Goal: Navigation & Orientation: Find specific page/section

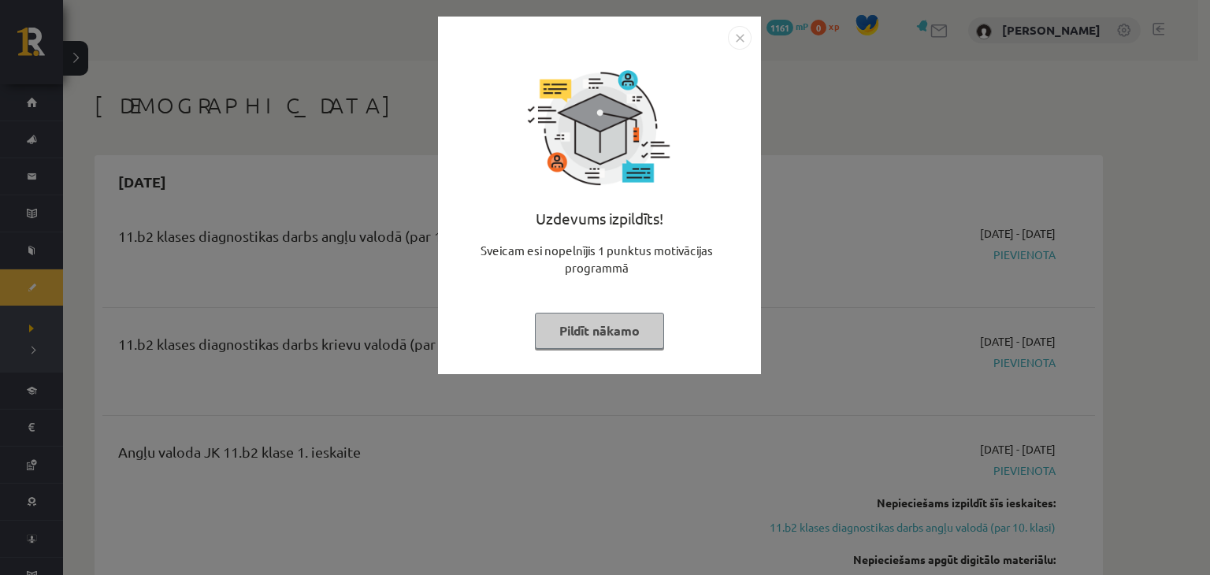
click at [744, 32] on img "Close" at bounding box center [740, 38] width 24 height 24
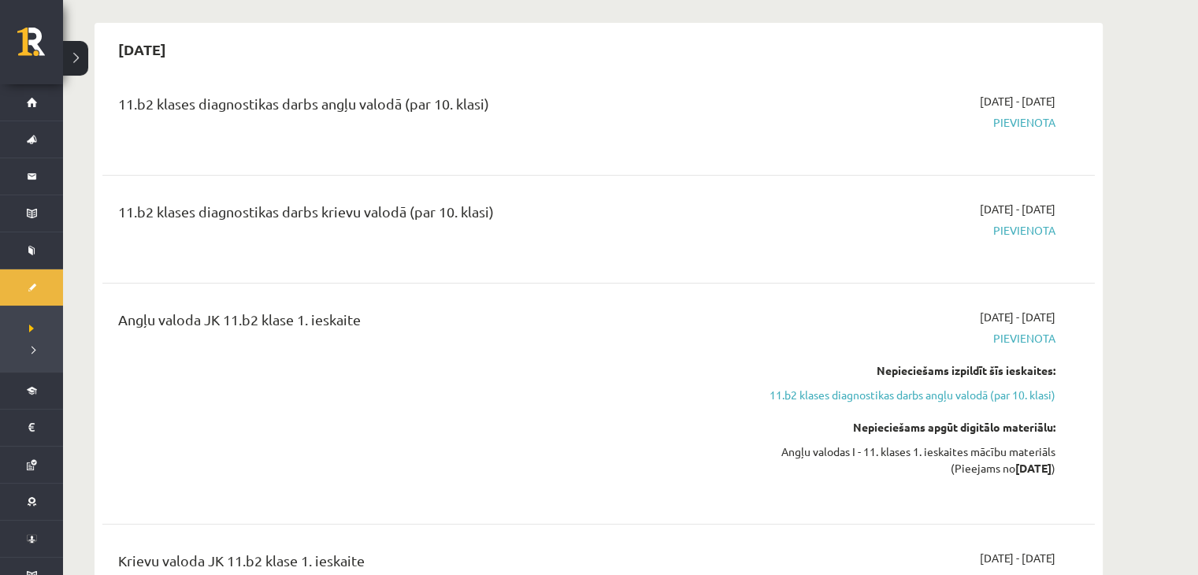
scroll to position [96, 0]
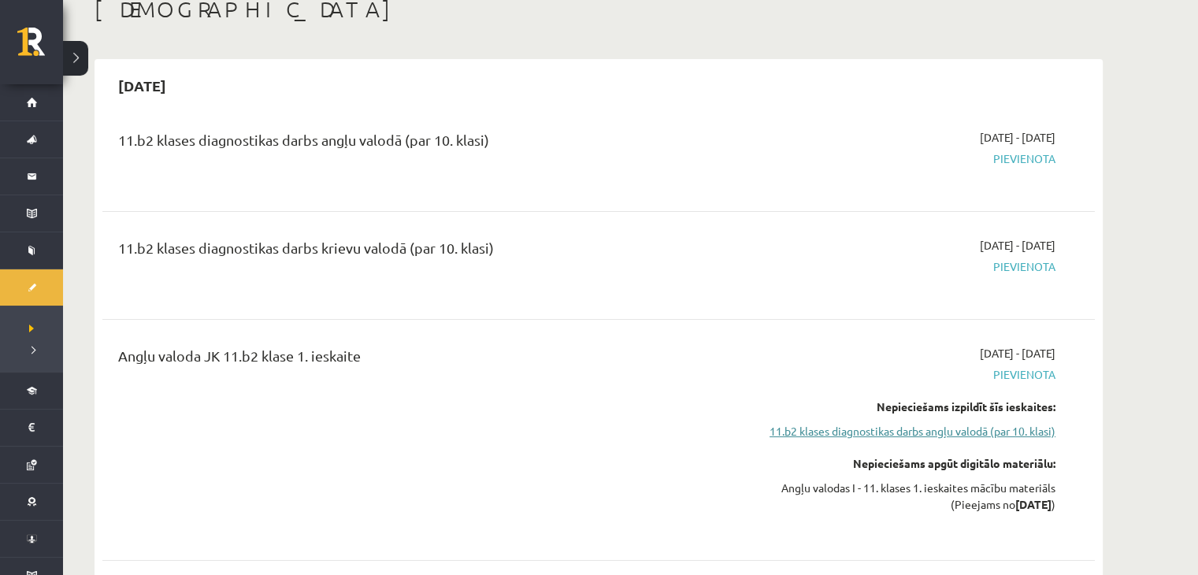
click at [947, 438] on link "11.b2 klases diagnostikas darbs angļu valodā (par 10. klasi)" at bounding box center [906, 431] width 297 height 17
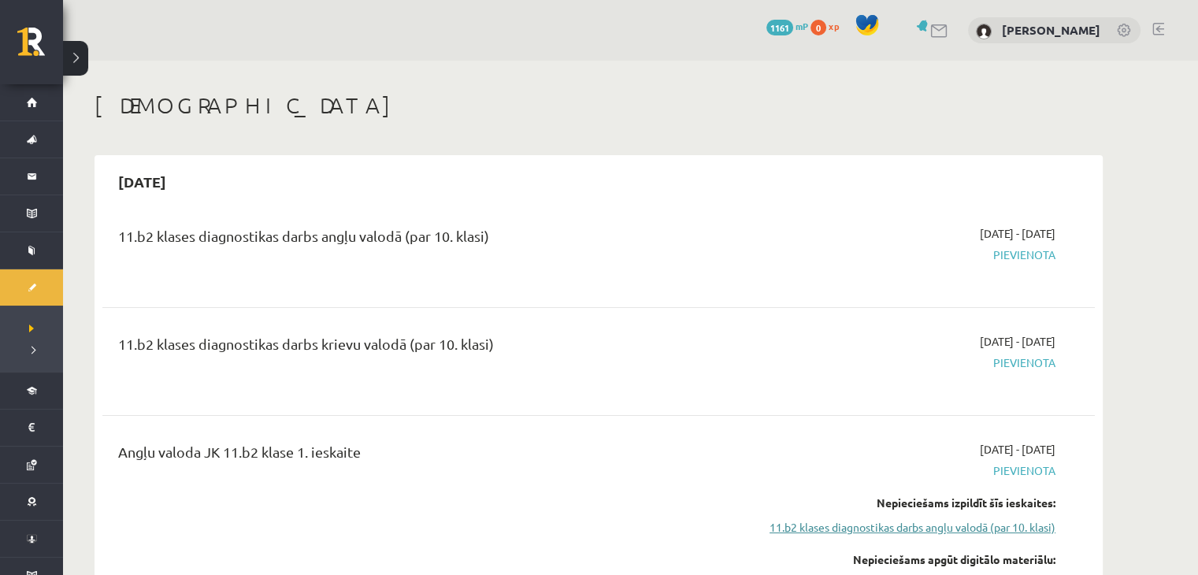
click at [970, 534] on link "11.b2 klases diagnostikas darbs angļu valodā (par 10. klasi)" at bounding box center [906, 527] width 297 height 17
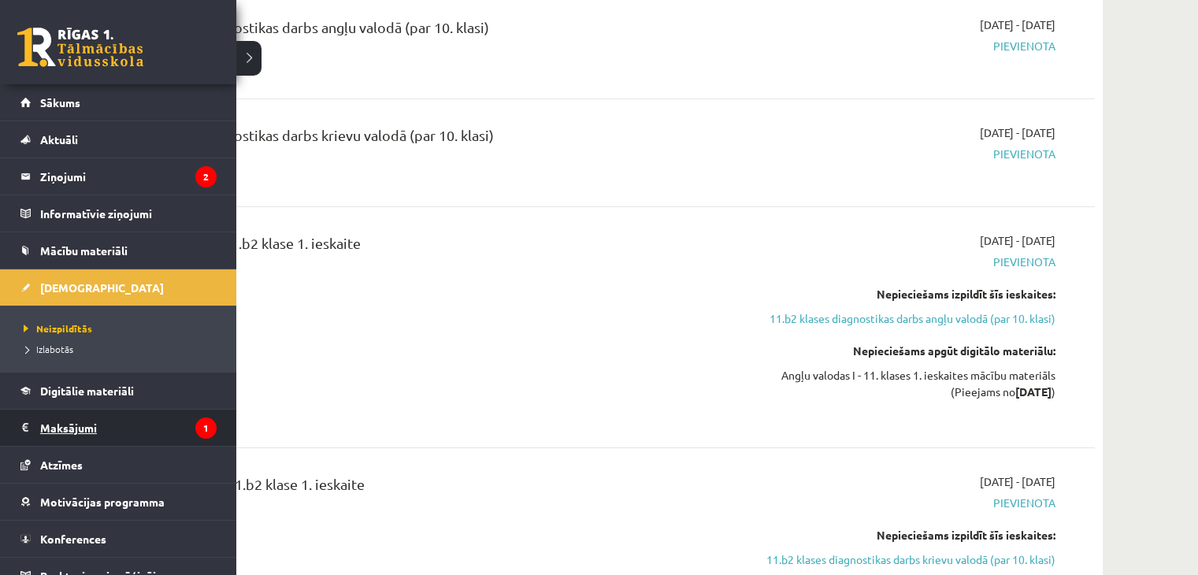
click at [80, 415] on legend "Maksājumi 1" at bounding box center [128, 428] width 176 height 36
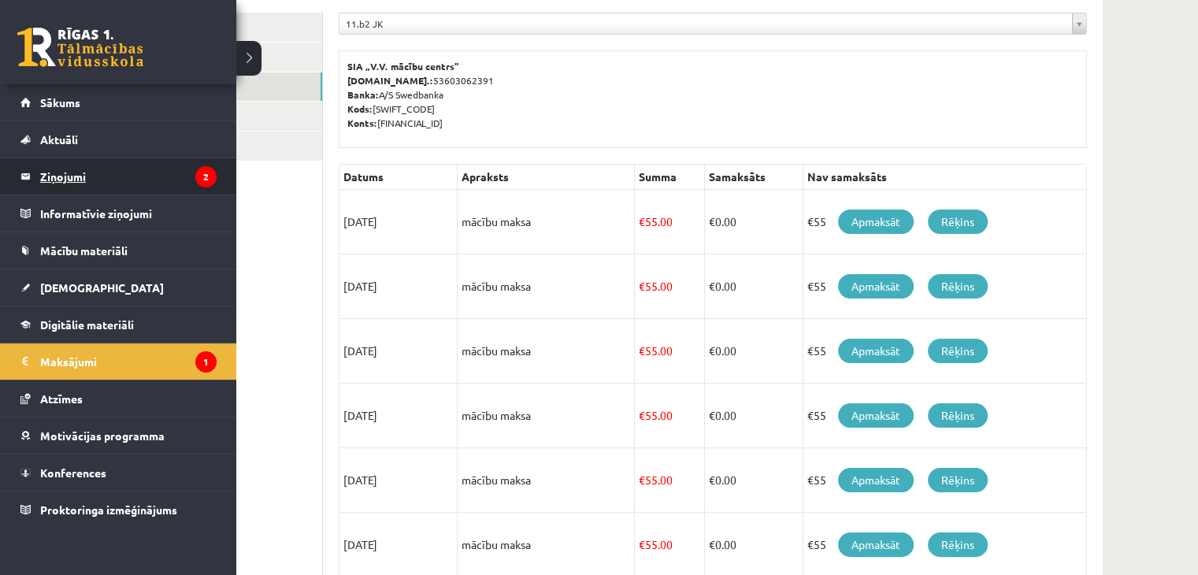
click at [40, 176] on legend "Ziņojumi 2" at bounding box center [128, 176] width 176 height 36
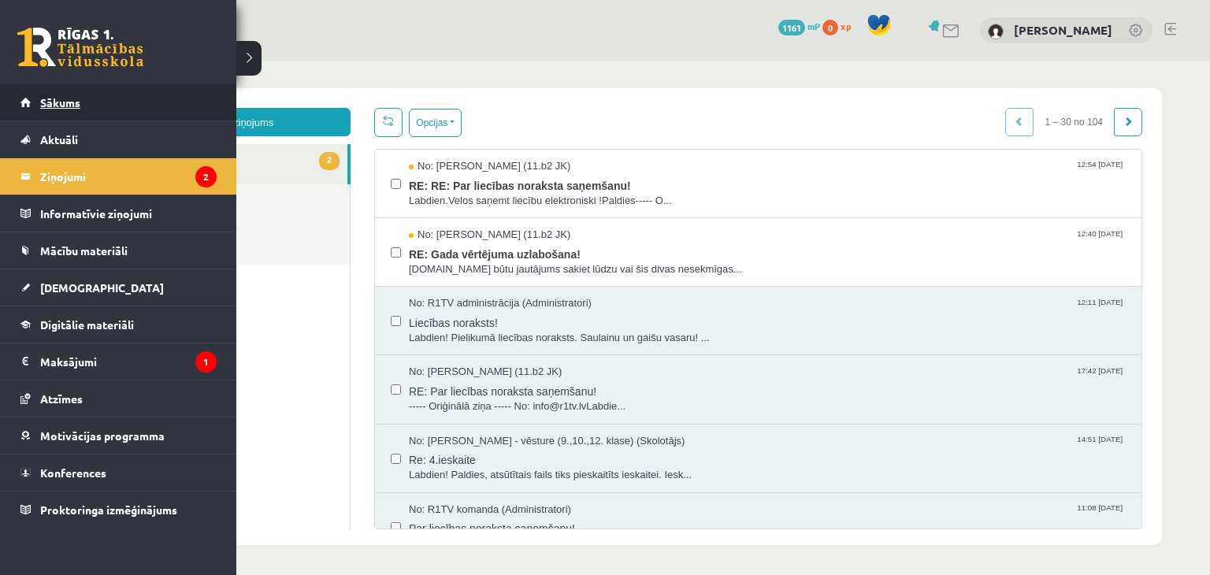
click at [69, 106] on span "Sākums" at bounding box center [60, 102] width 40 height 14
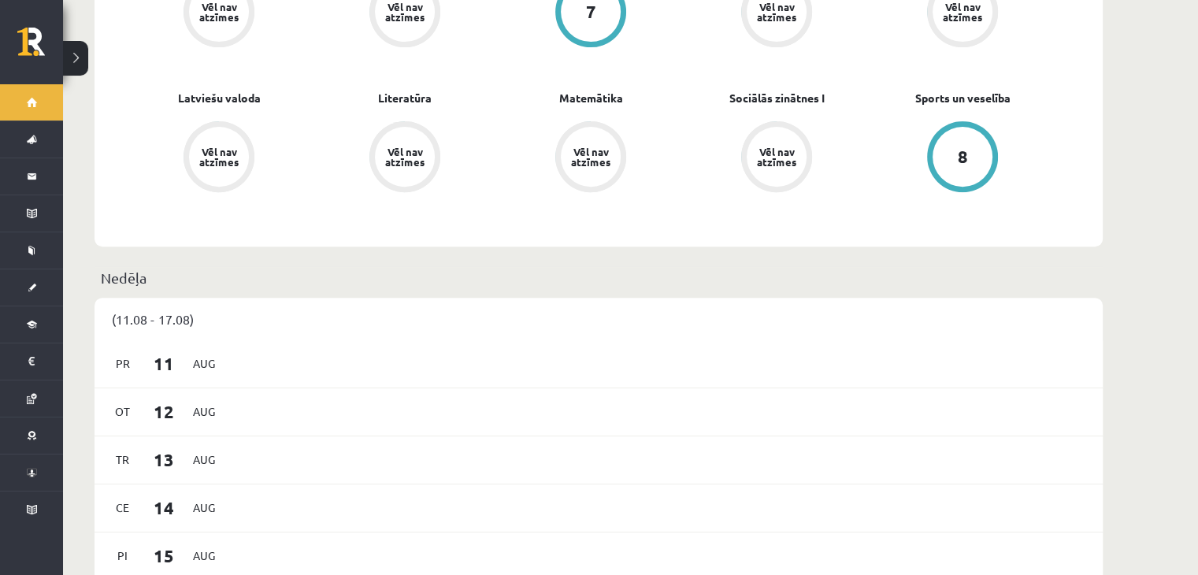
scroll to position [605, 0]
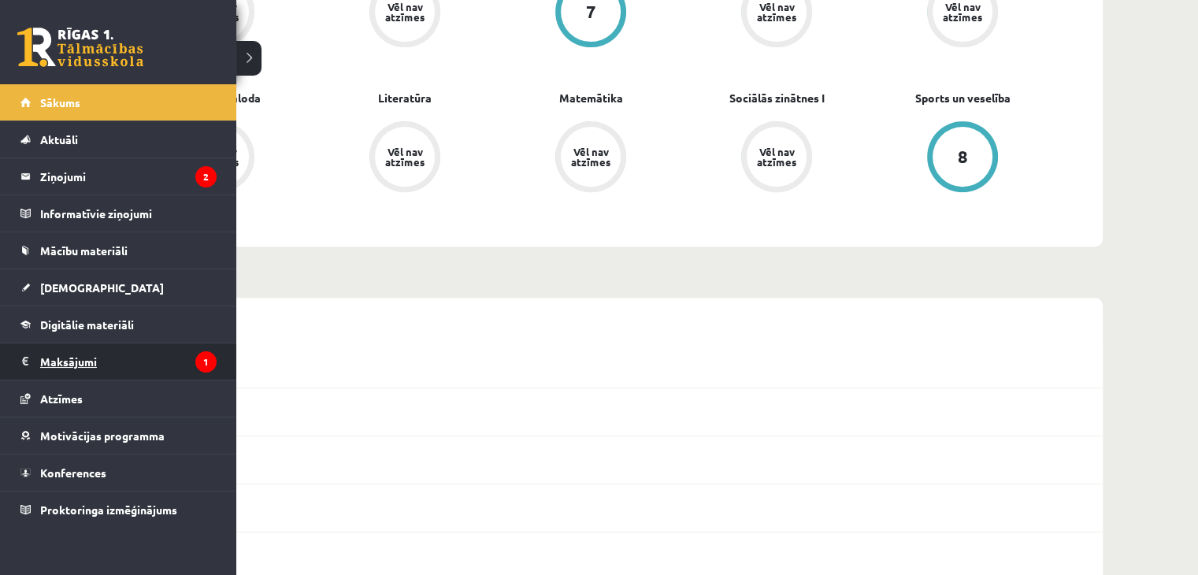
click at [38, 357] on link "Maksājumi 1" at bounding box center [118, 361] width 196 height 36
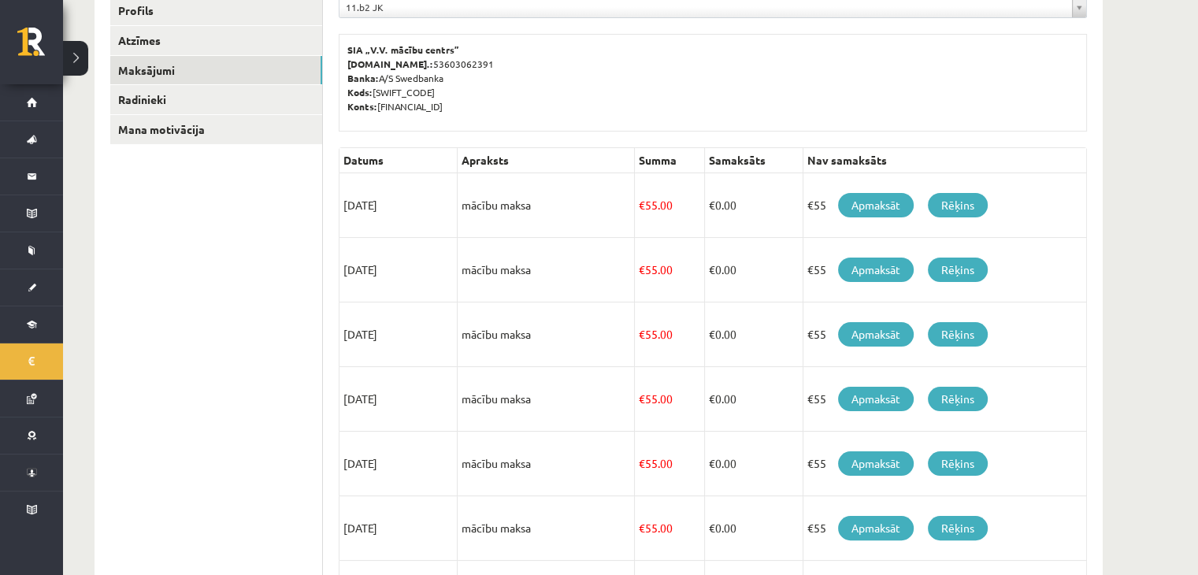
scroll to position [98, 0]
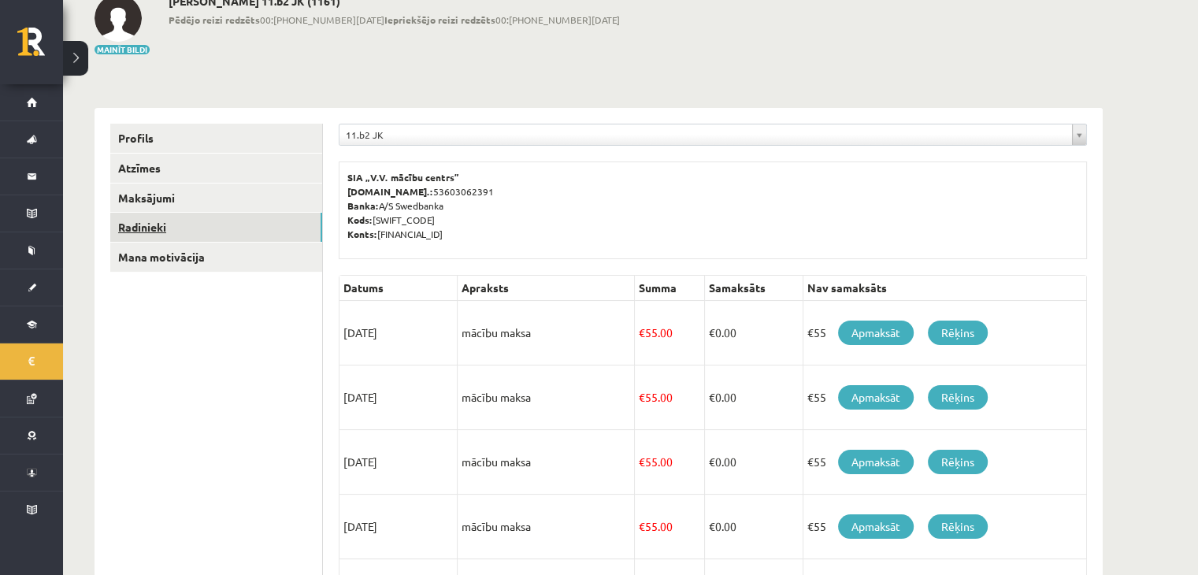
click at [202, 231] on link "Radinieki" at bounding box center [216, 227] width 212 height 29
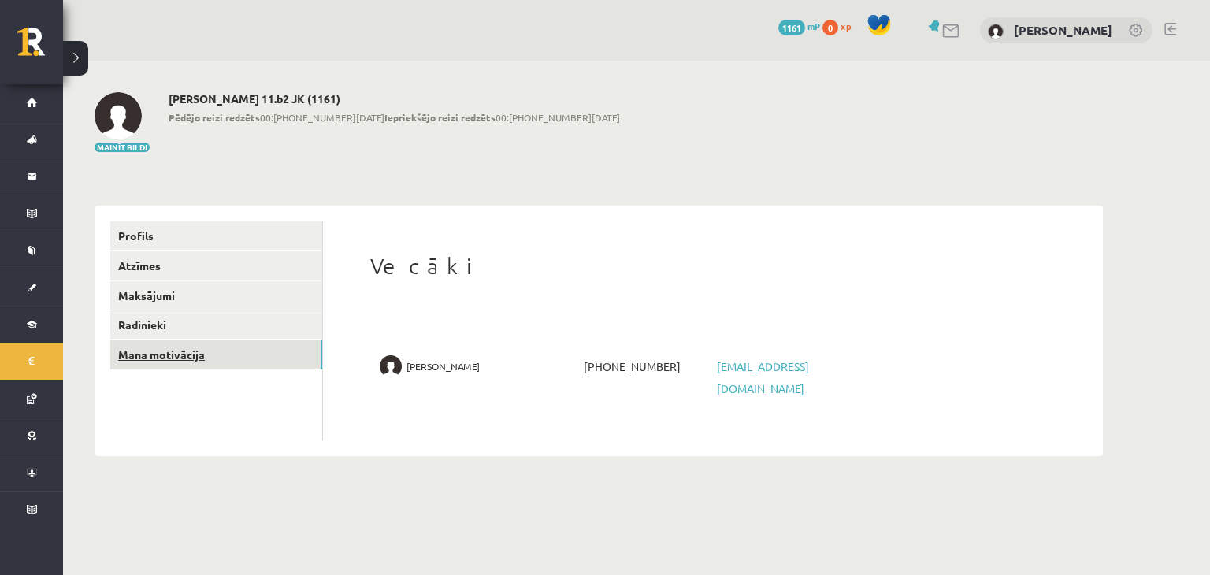
click at [196, 365] on link "Mana motivācija" at bounding box center [216, 354] width 212 height 29
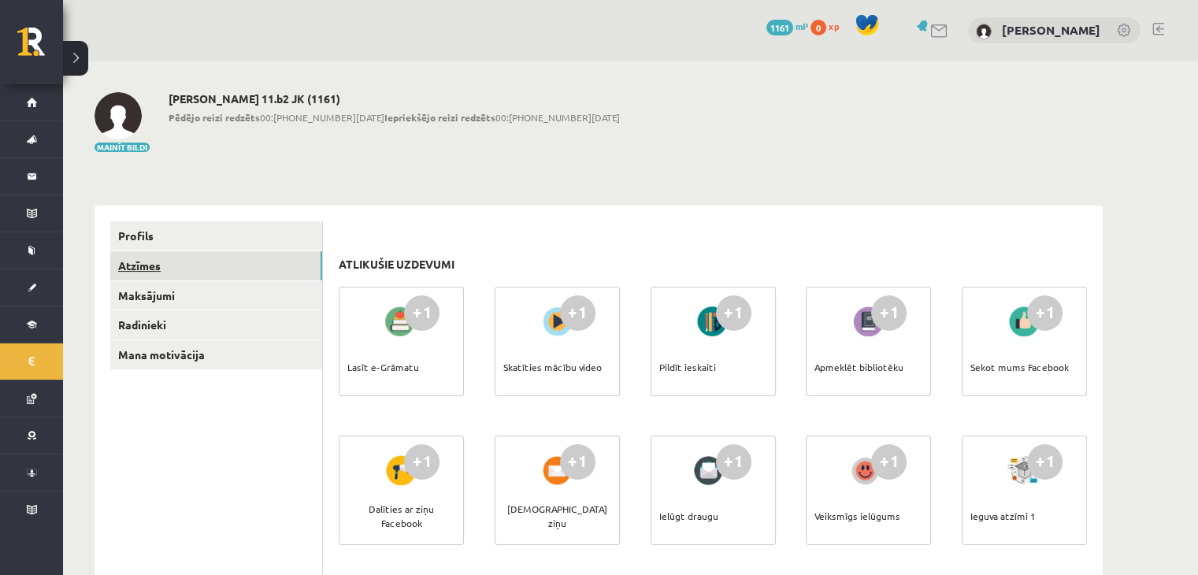
click at [186, 260] on link "Atzīmes" at bounding box center [216, 265] width 212 height 29
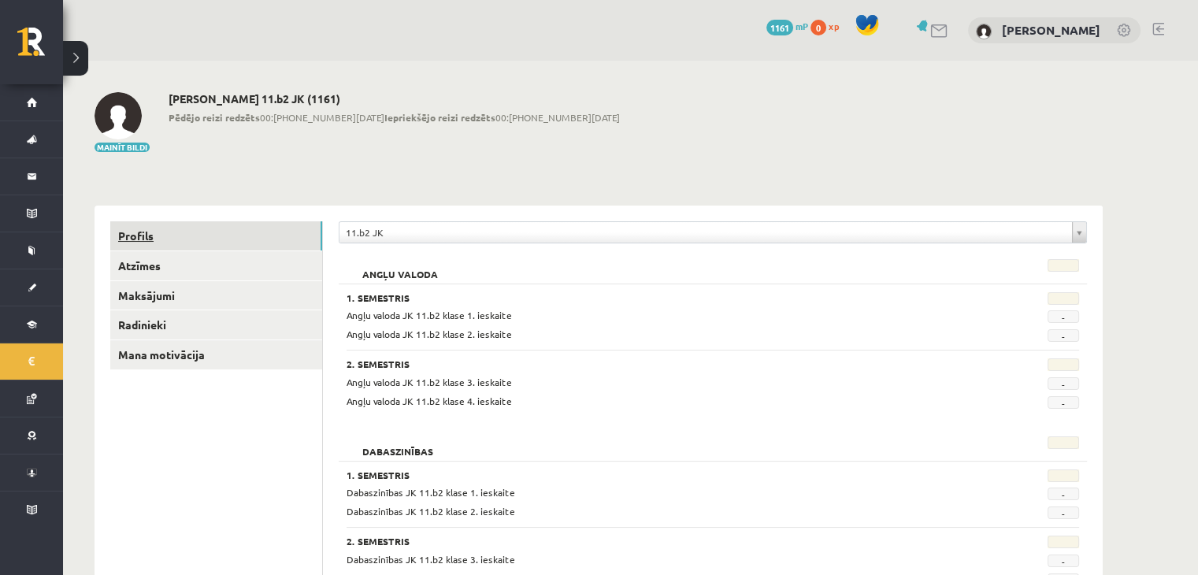
click at [158, 239] on link "Profils" at bounding box center [216, 235] width 212 height 29
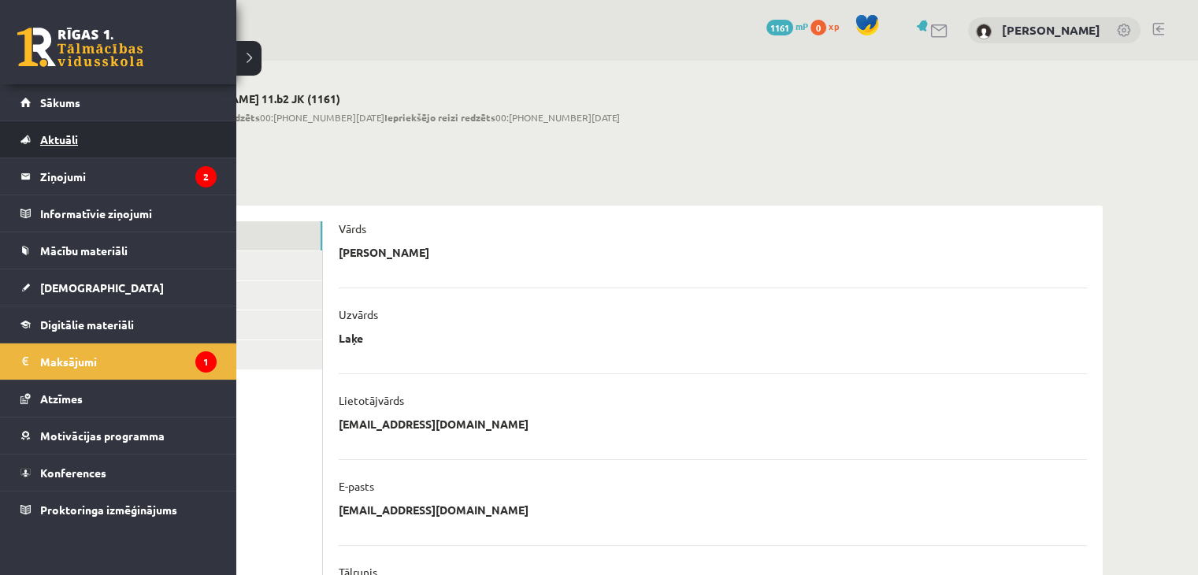
click at [81, 139] on link "Aktuāli" at bounding box center [118, 139] width 196 height 36
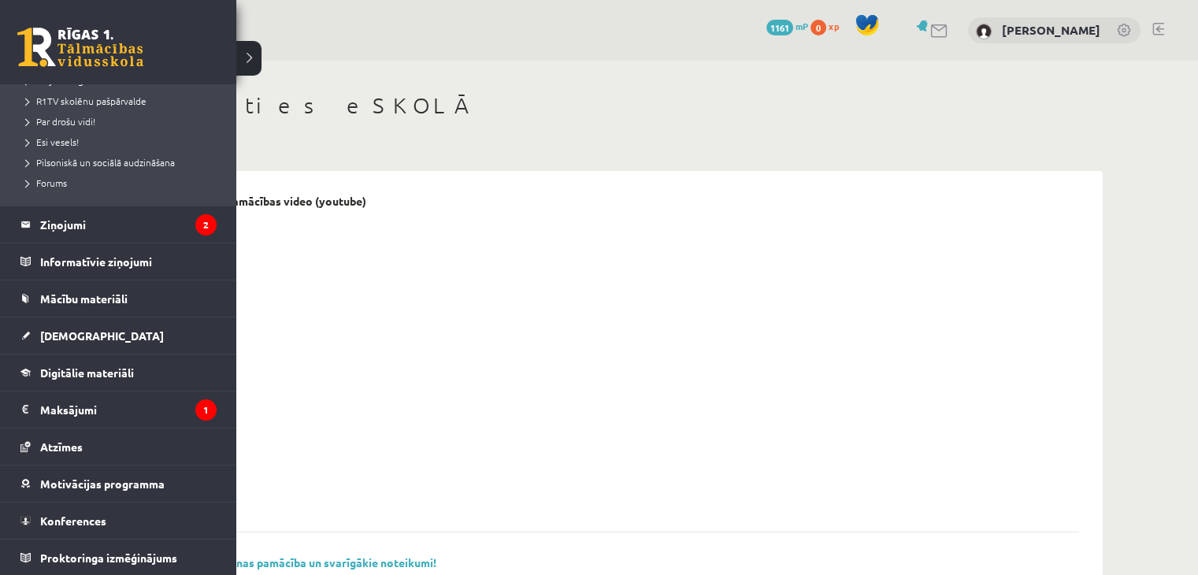
scroll to position [304, 0]
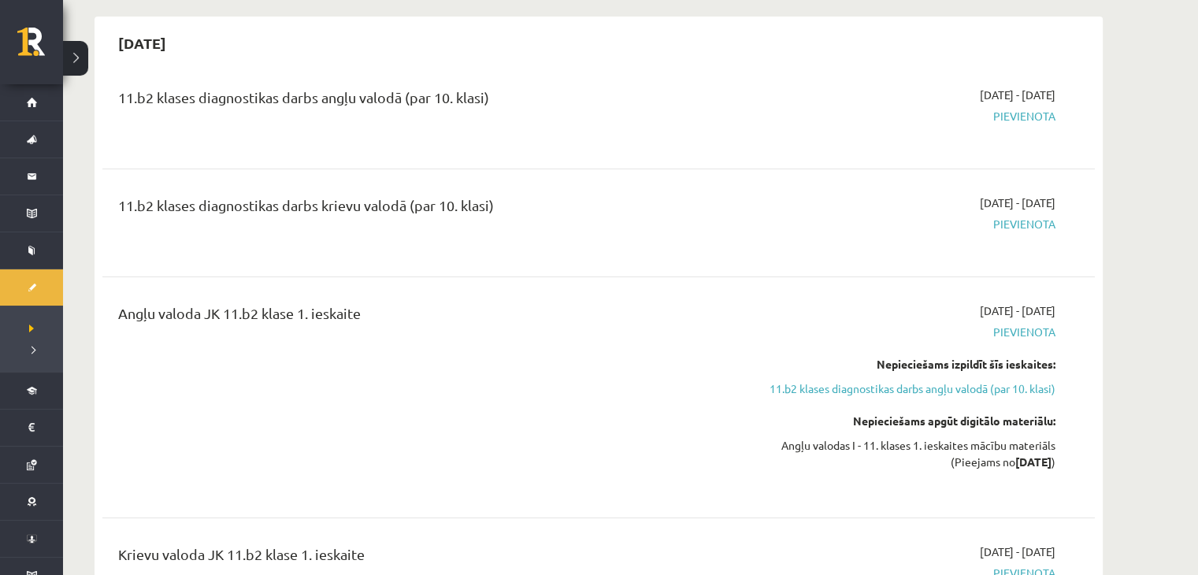
scroll to position [140, 0]
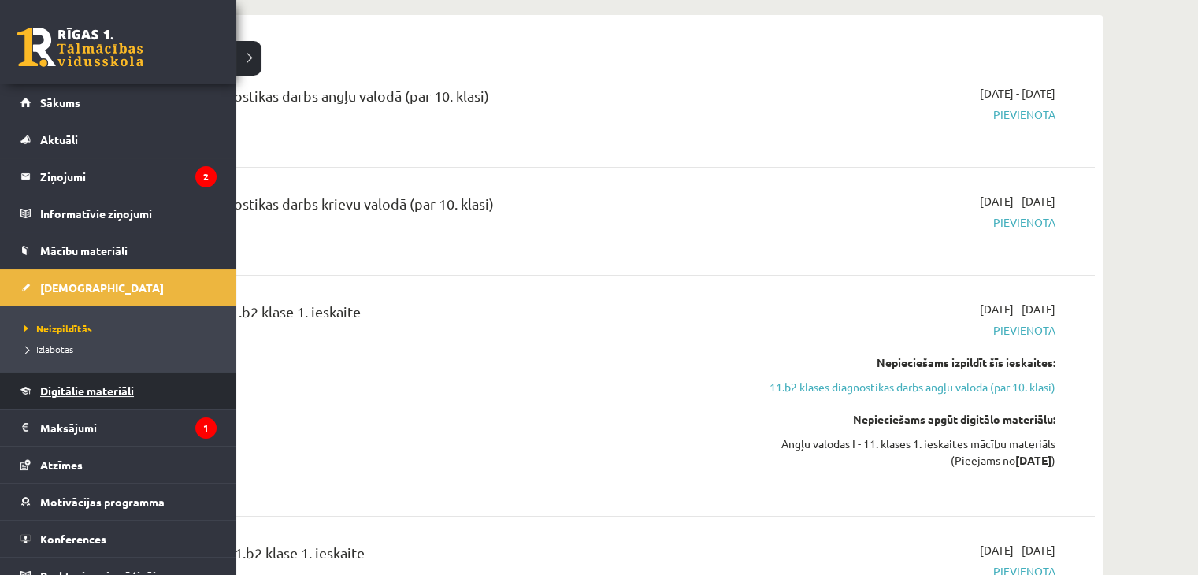
click at [104, 385] on span "Digitālie materiāli" at bounding box center [87, 391] width 94 height 14
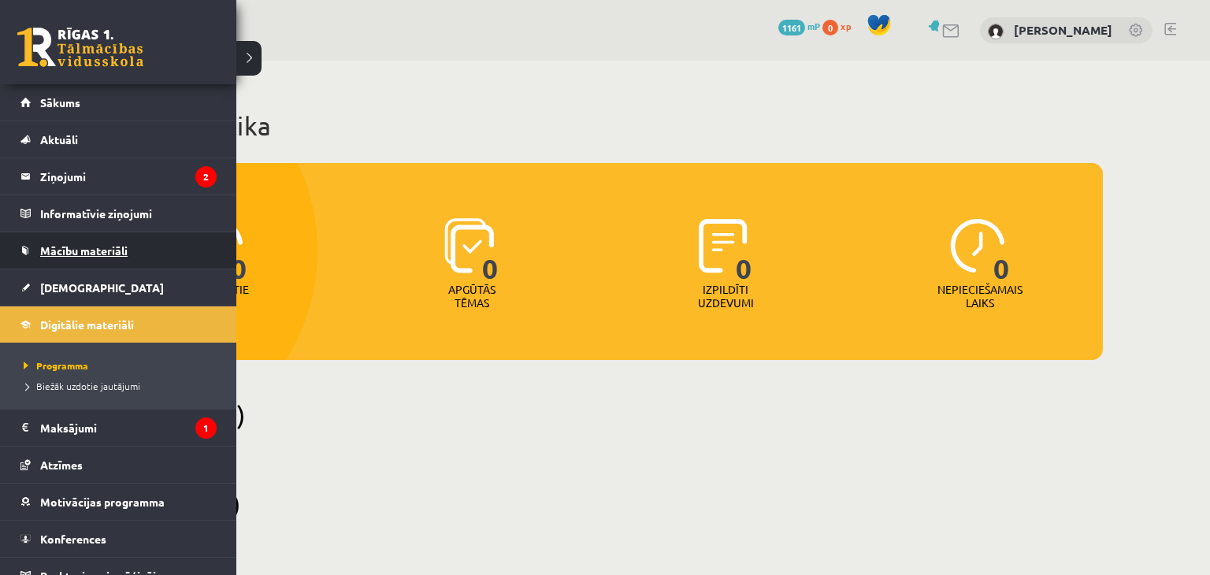
click at [59, 255] on span "Mācību materiāli" at bounding box center [83, 250] width 87 height 14
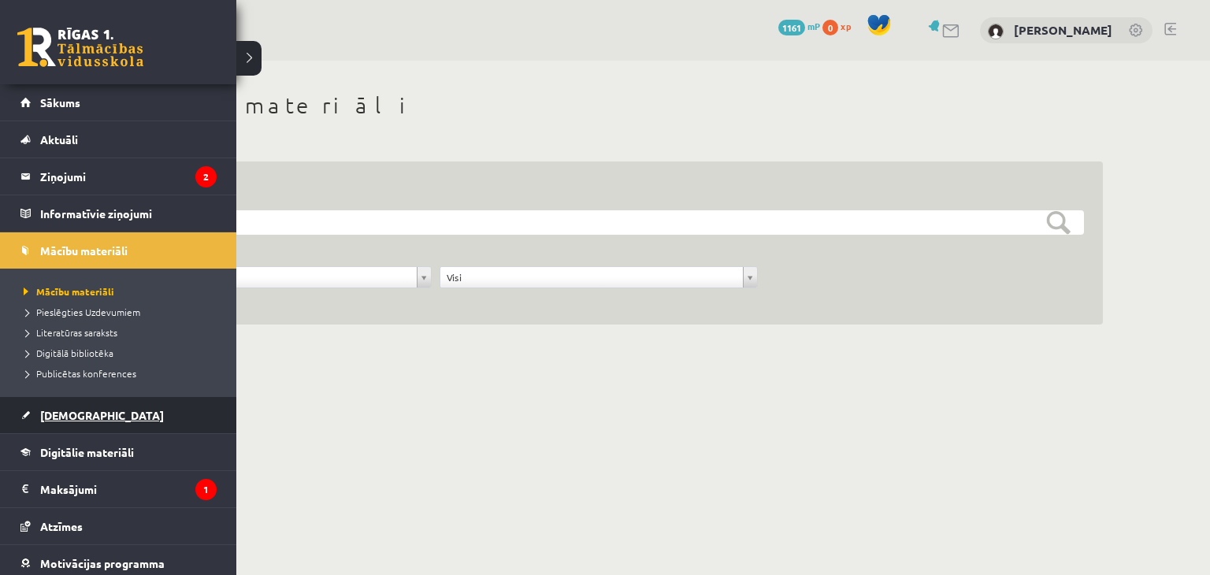
click at [95, 410] on link "[DEMOGRAPHIC_DATA]" at bounding box center [118, 415] width 196 height 36
